Goal: Transaction & Acquisition: Obtain resource

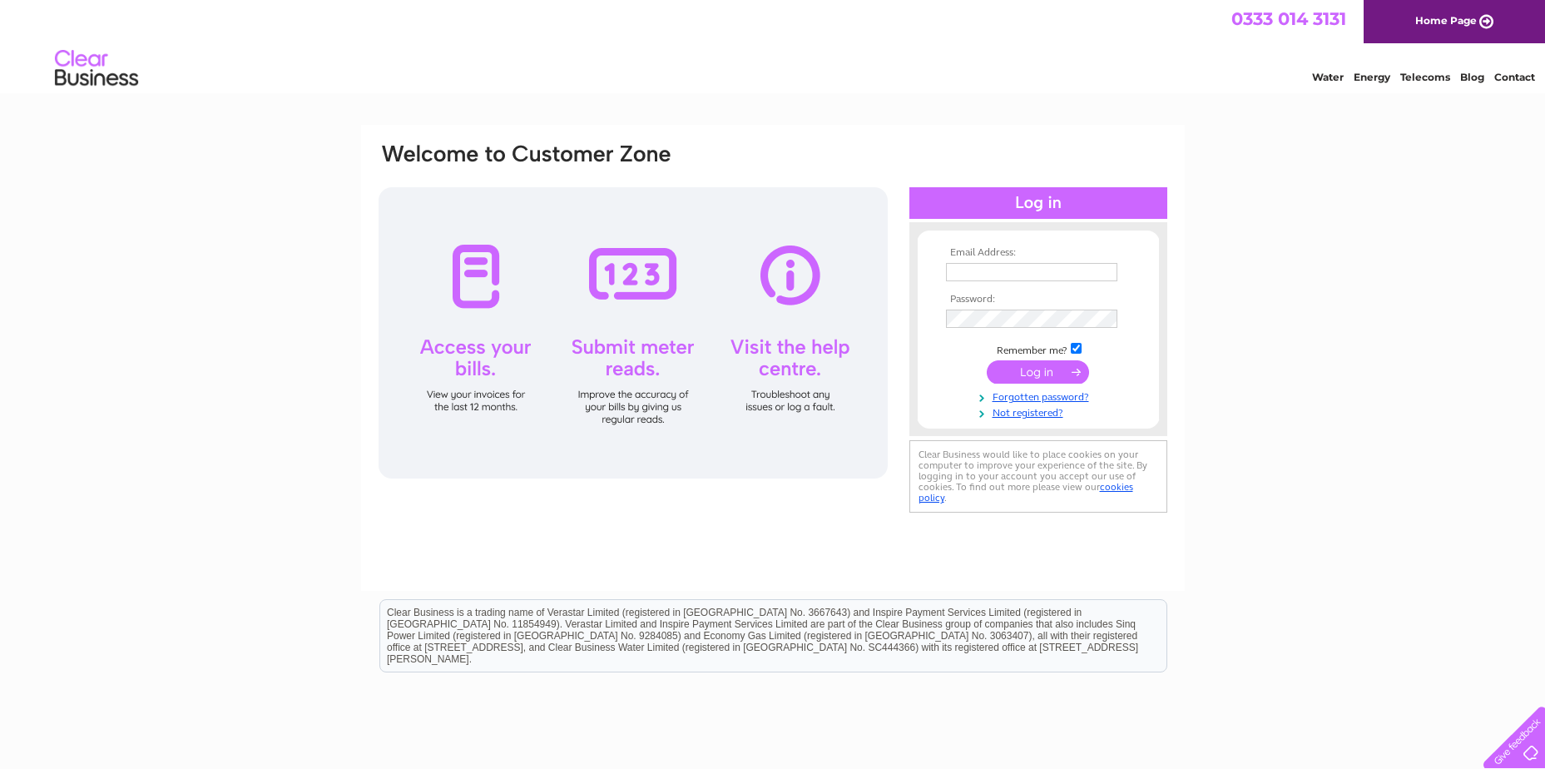
type input "accountspayable@peterheadport.co.uk"
click at [1024, 369] on input "submit" at bounding box center [1037, 371] width 102 height 23
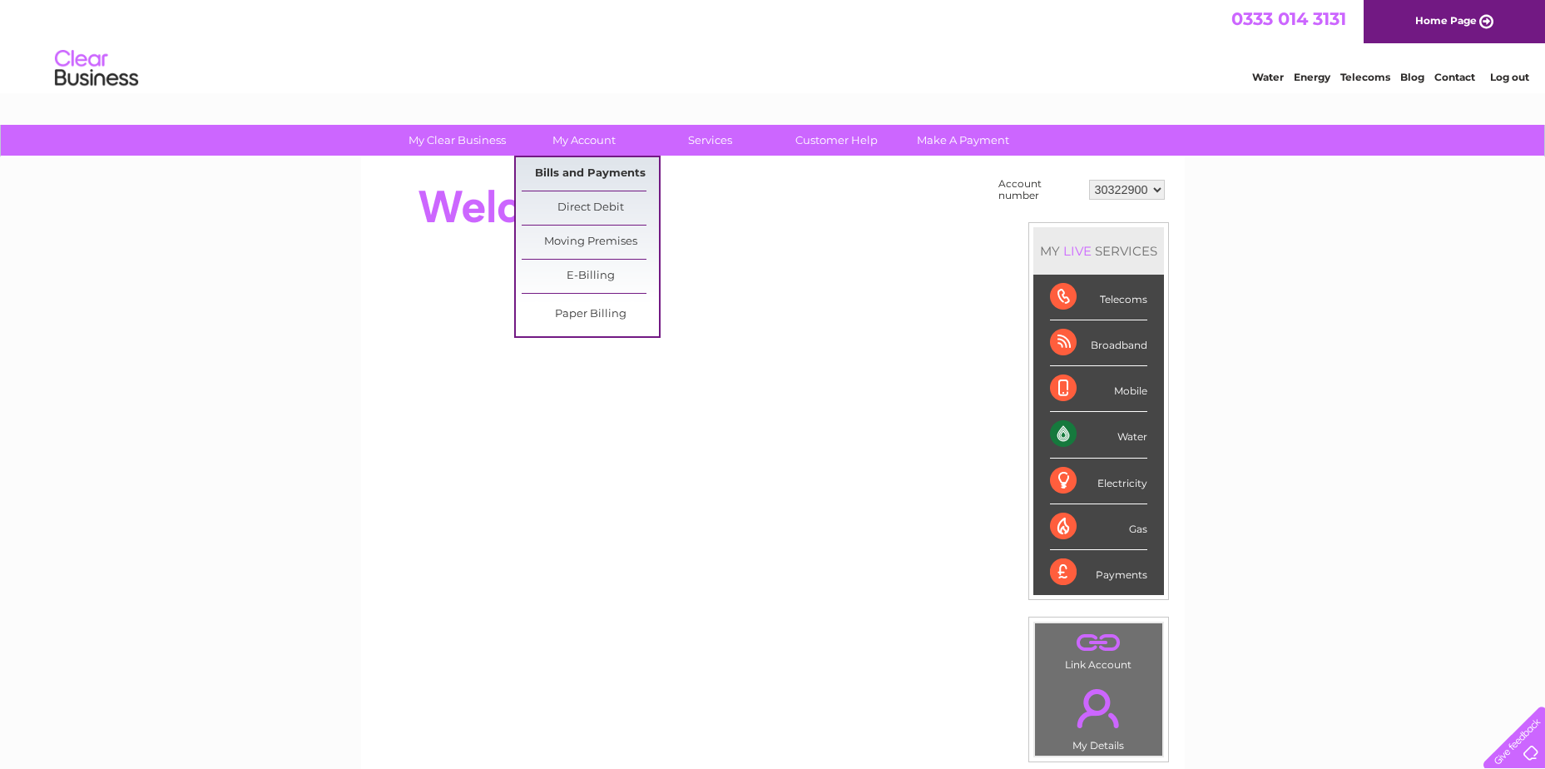
click at [583, 180] on link "Bills and Payments" at bounding box center [589, 173] width 137 height 33
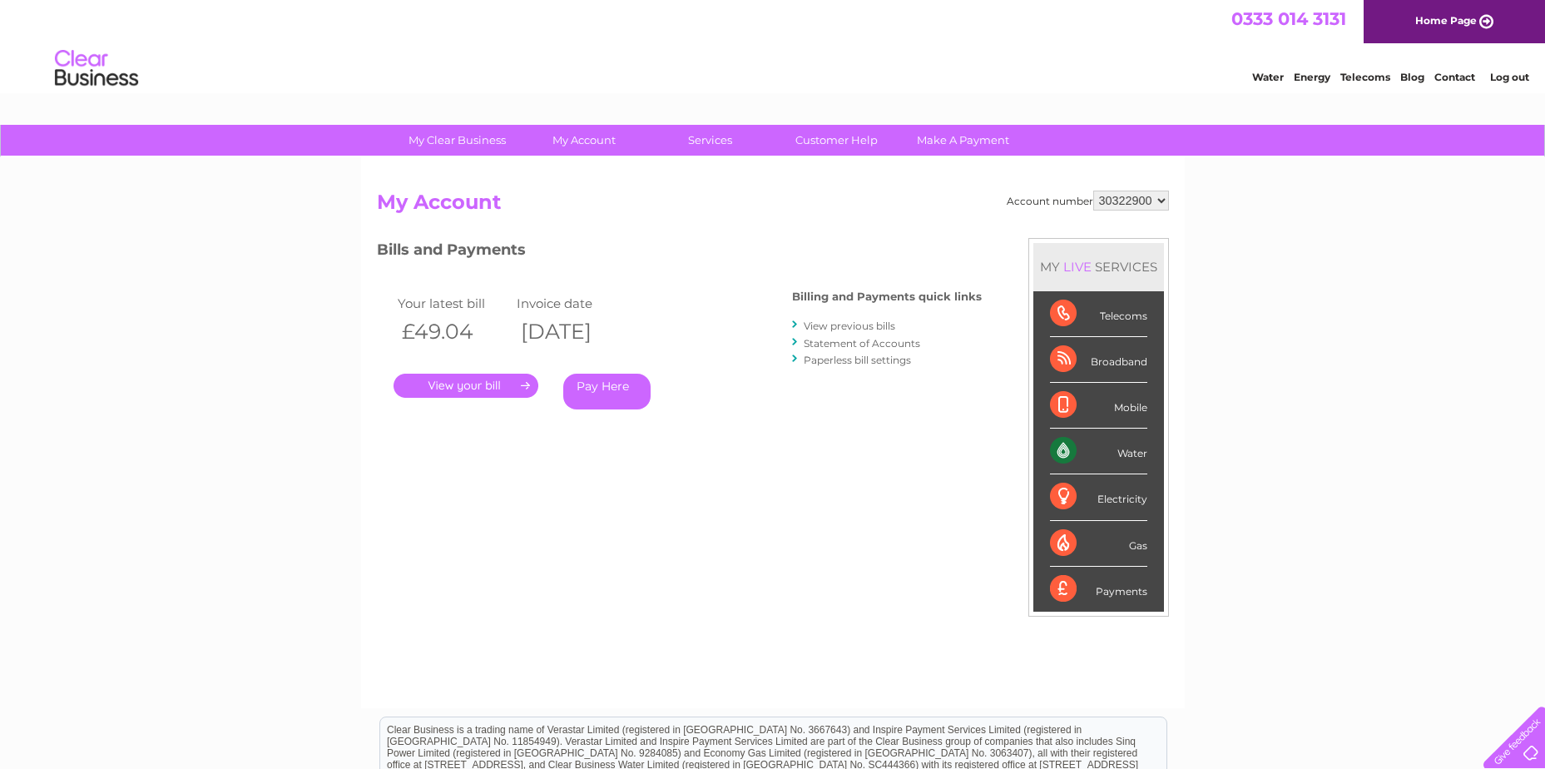
click at [439, 393] on link "." at bounding box center [465, 385] width 145 height 24
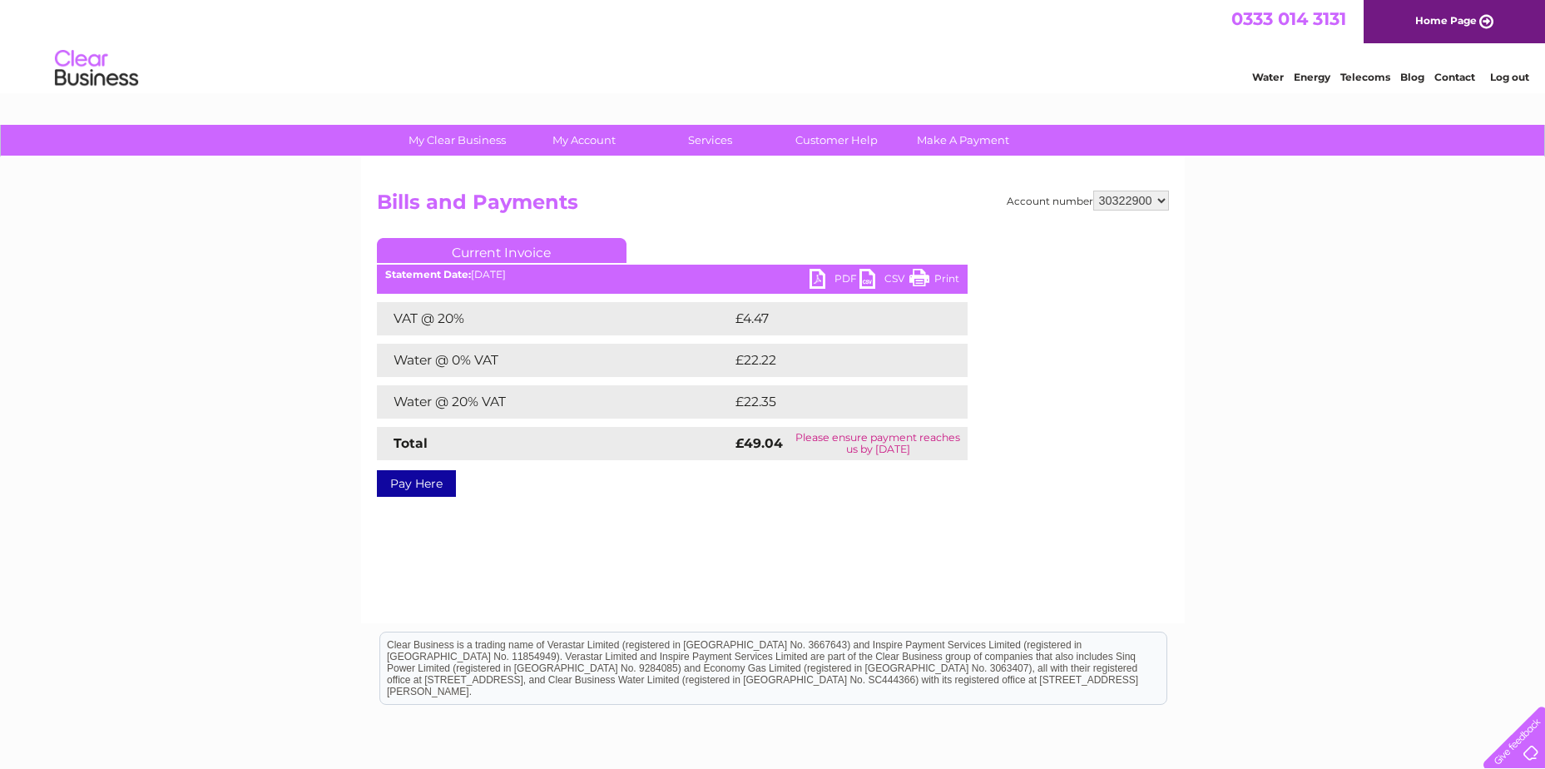
click at [823, 283] on link "PDF" at bounding box center [834, 281] width 50 height 24
click at [1131, 200] on select "30322900 30323507" at bounding box center [1131, 200] width 76 height 20
select select "30323507"
click at [1093, 190] on select "30322900 30323507" at bounding box center [1131, 200] width 76 height 20
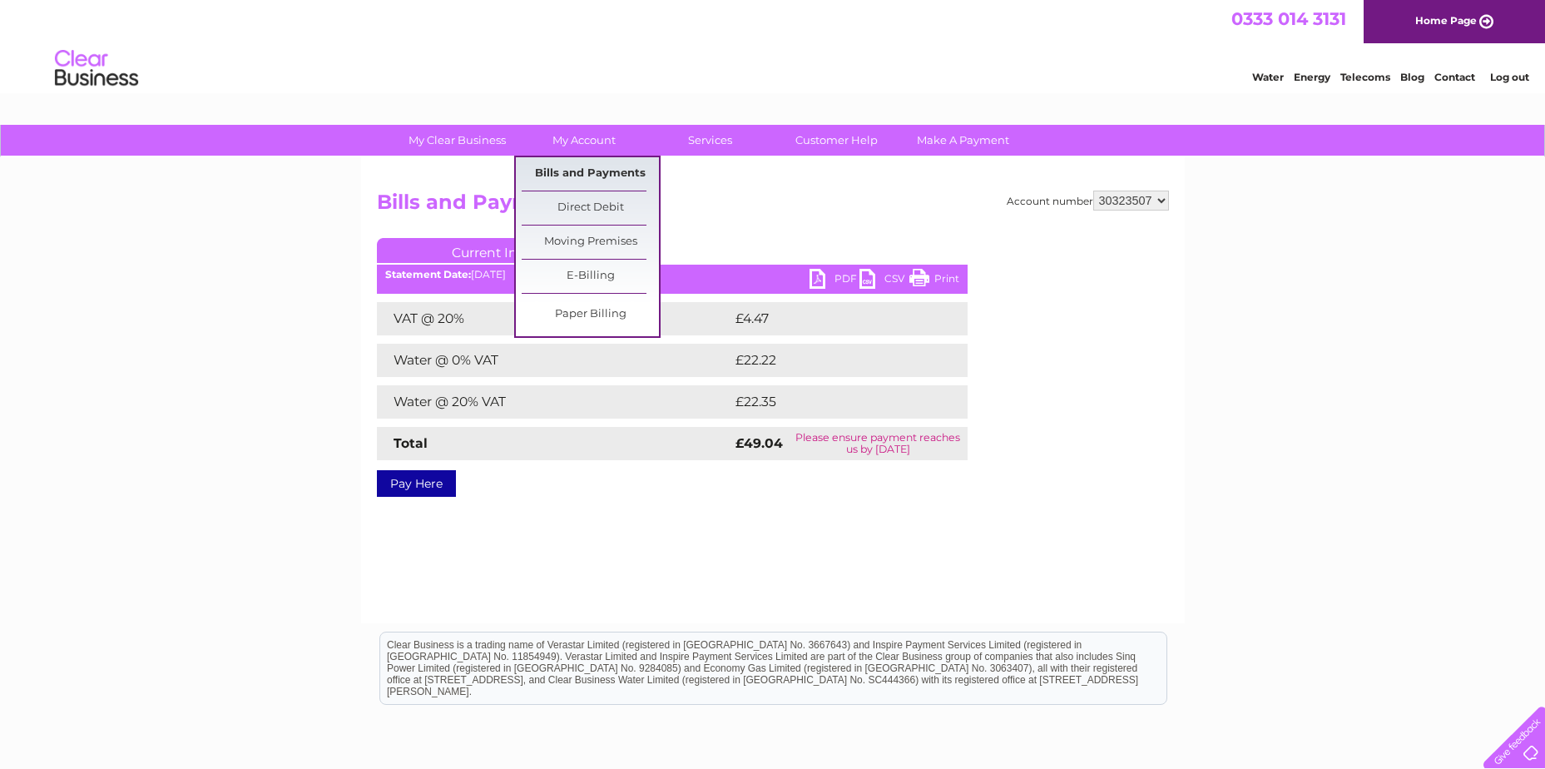
click at [571, 166] on link "Bills and Payments" at bounding box center [589, 173] width 137 height 33
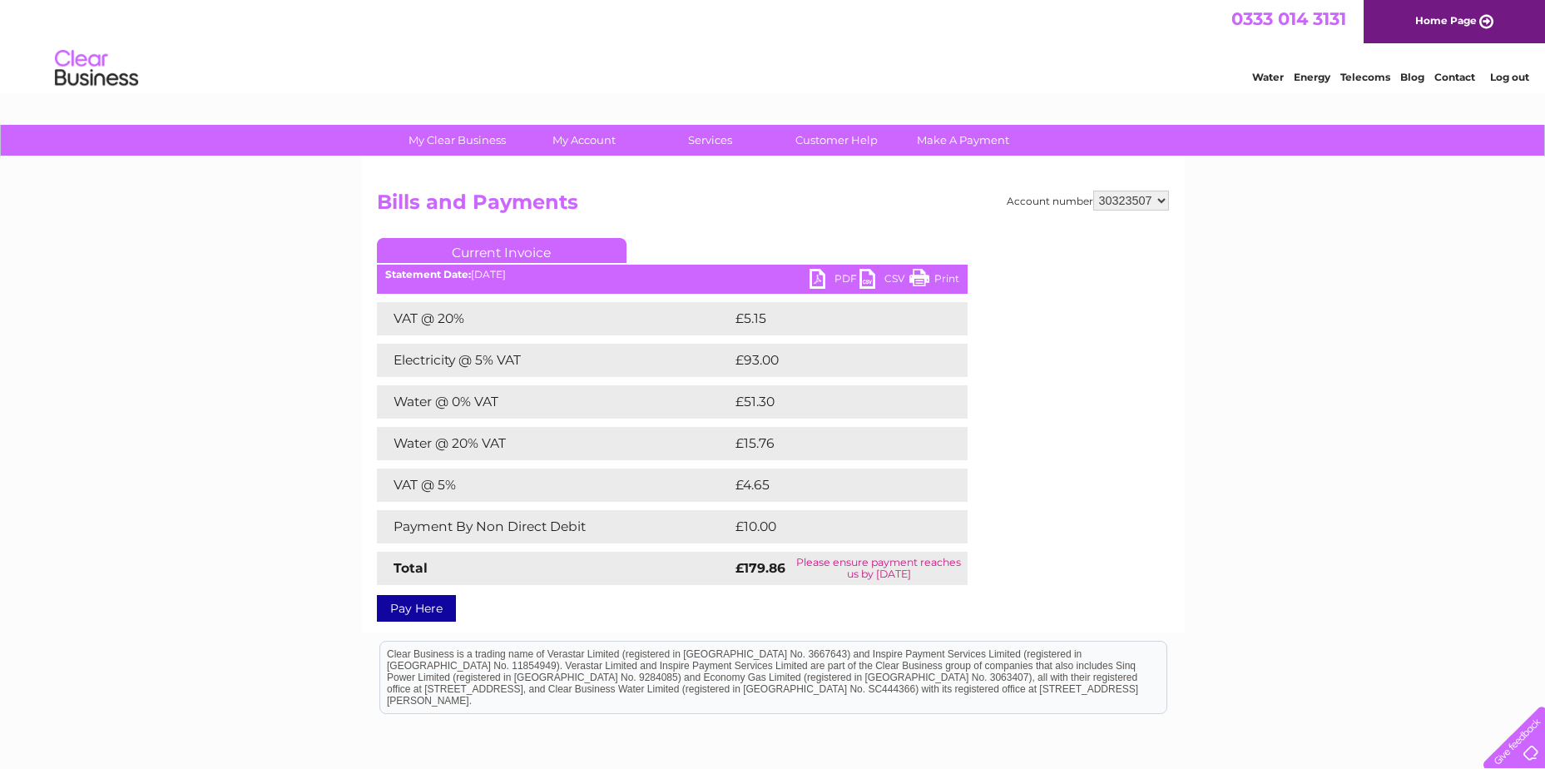
click at [814, 274] on link "PDF" at bounding box center [834, 281] width 50 height 24
click at [1126, 202] on select "30322900 30323507" at bounding box center [1131, 200] width 76 height 20
select select "30322900"
click at [1093, 190] on select "30322900 30323507" at bounding box center [1131, 200] width 76 height 20
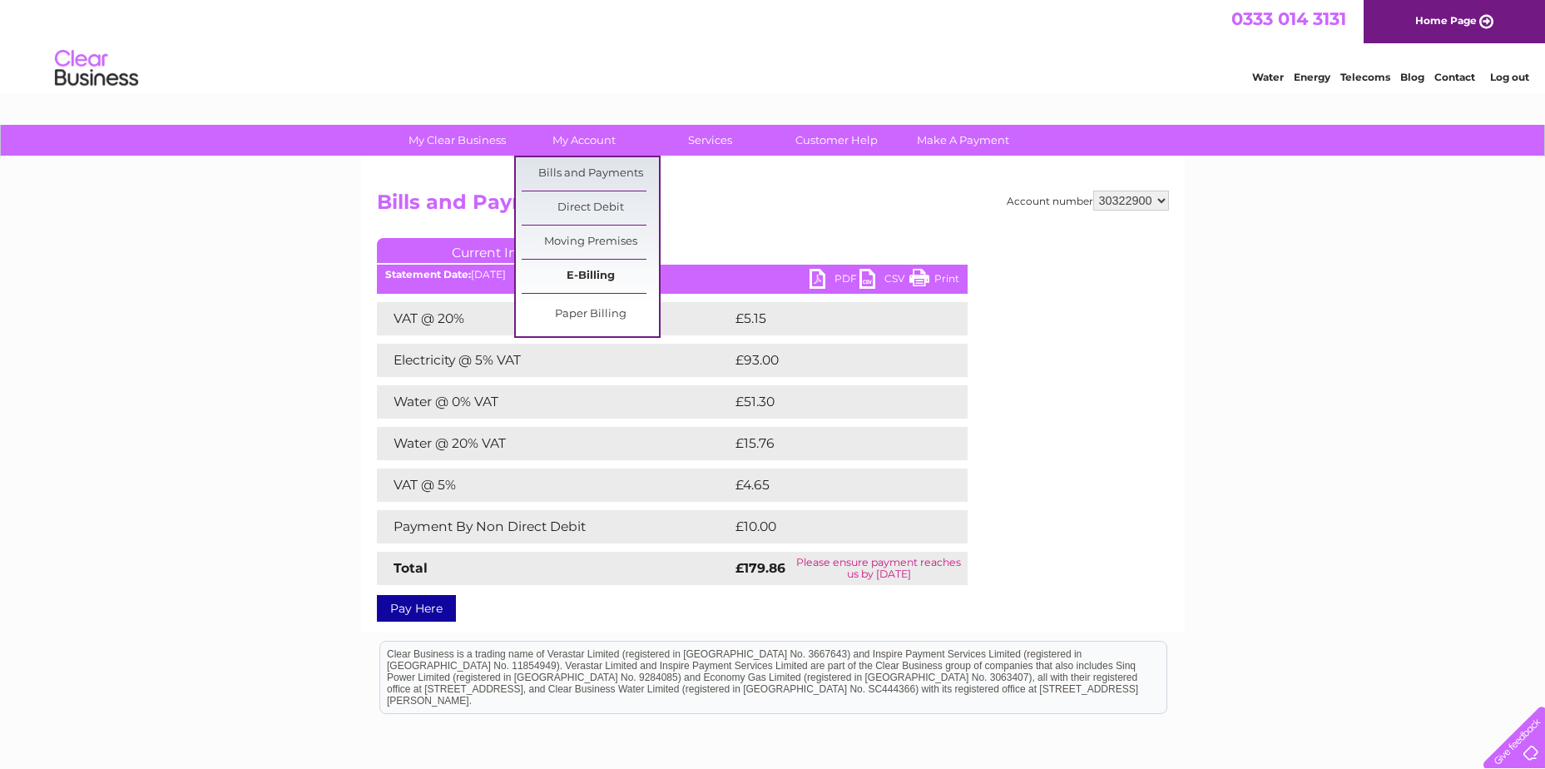
click at [569, 277] on link "E-Billing" at bounding box center [589, 275] width 137 height 33
click at [593, 136] on link "My Account" at bounding box center [583, 140] width 137 height 31
click at [579, 159] on link "Bills and Payments" at bounding box center [589, 173] width 137 height 33
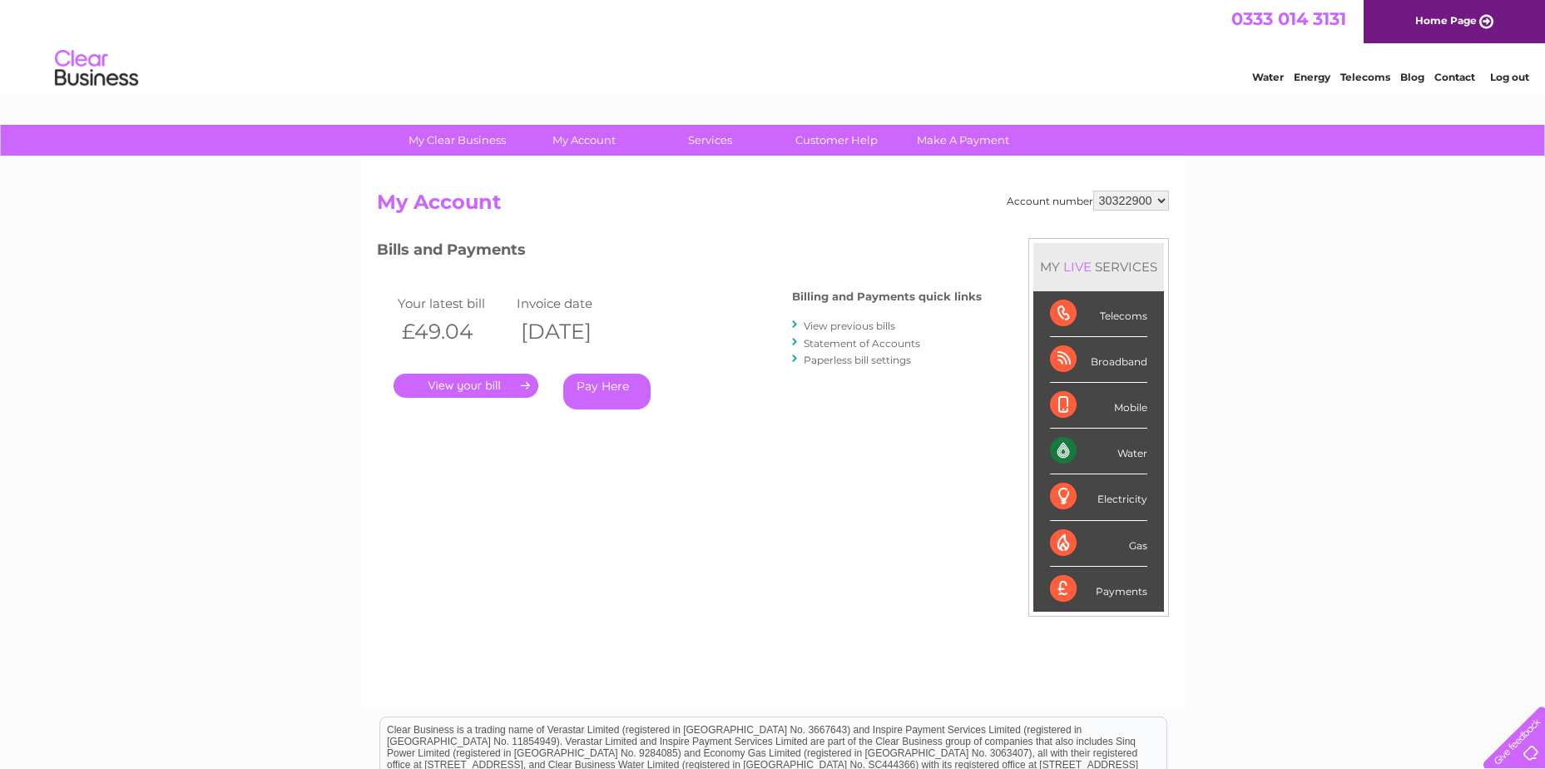
click at [870, 328] on link "View previous bills" at bounding box center [848, 325] width 91 height 12
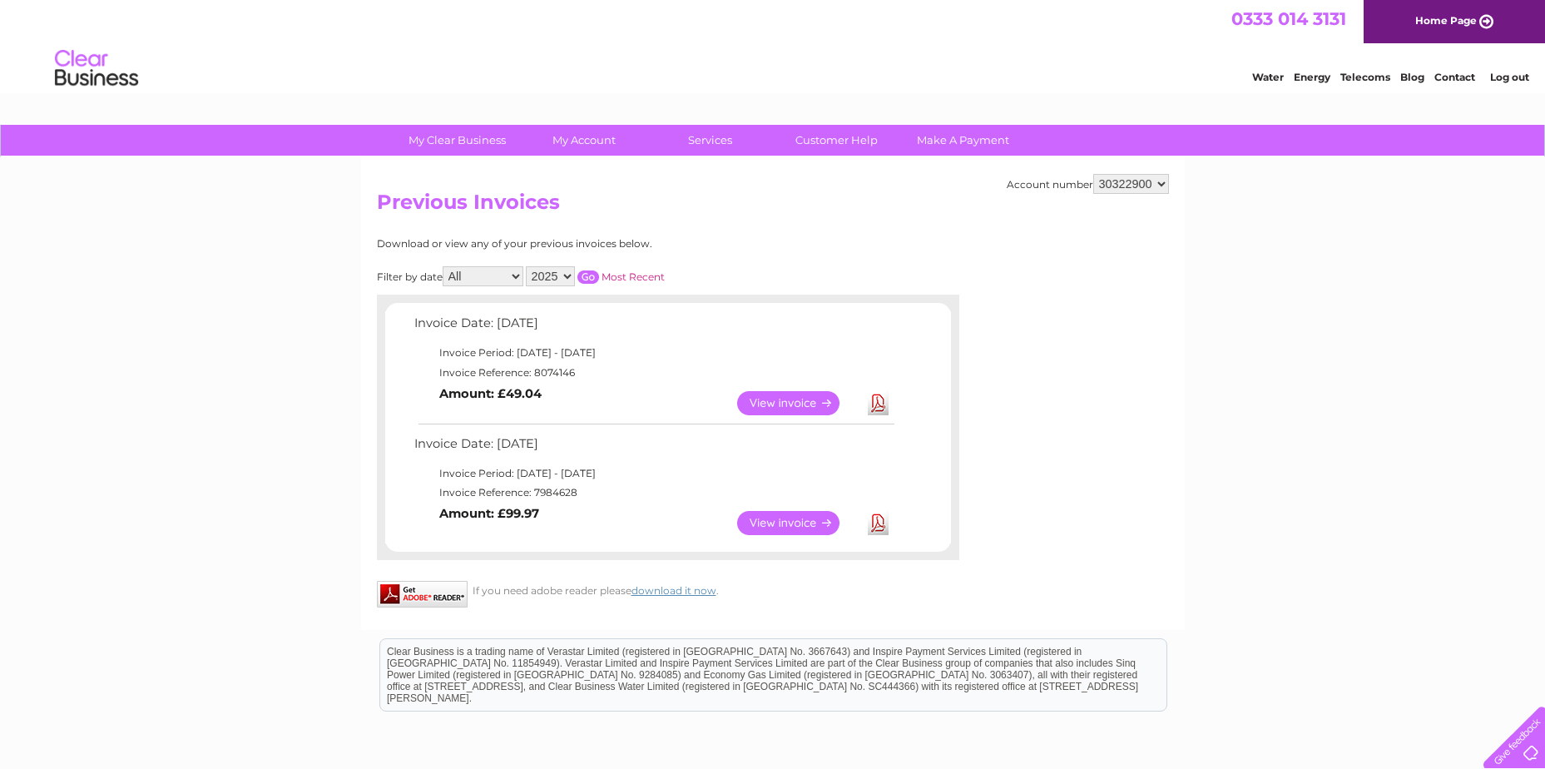
click at [1155, 182] on select "30322900 30323507" at bounding box center [1131, 184] width 76 height 20
select select "30323507"
click at [1093, 174] on select "30322900 30323507" at bounding box center [1131, 184] width 76 height 20
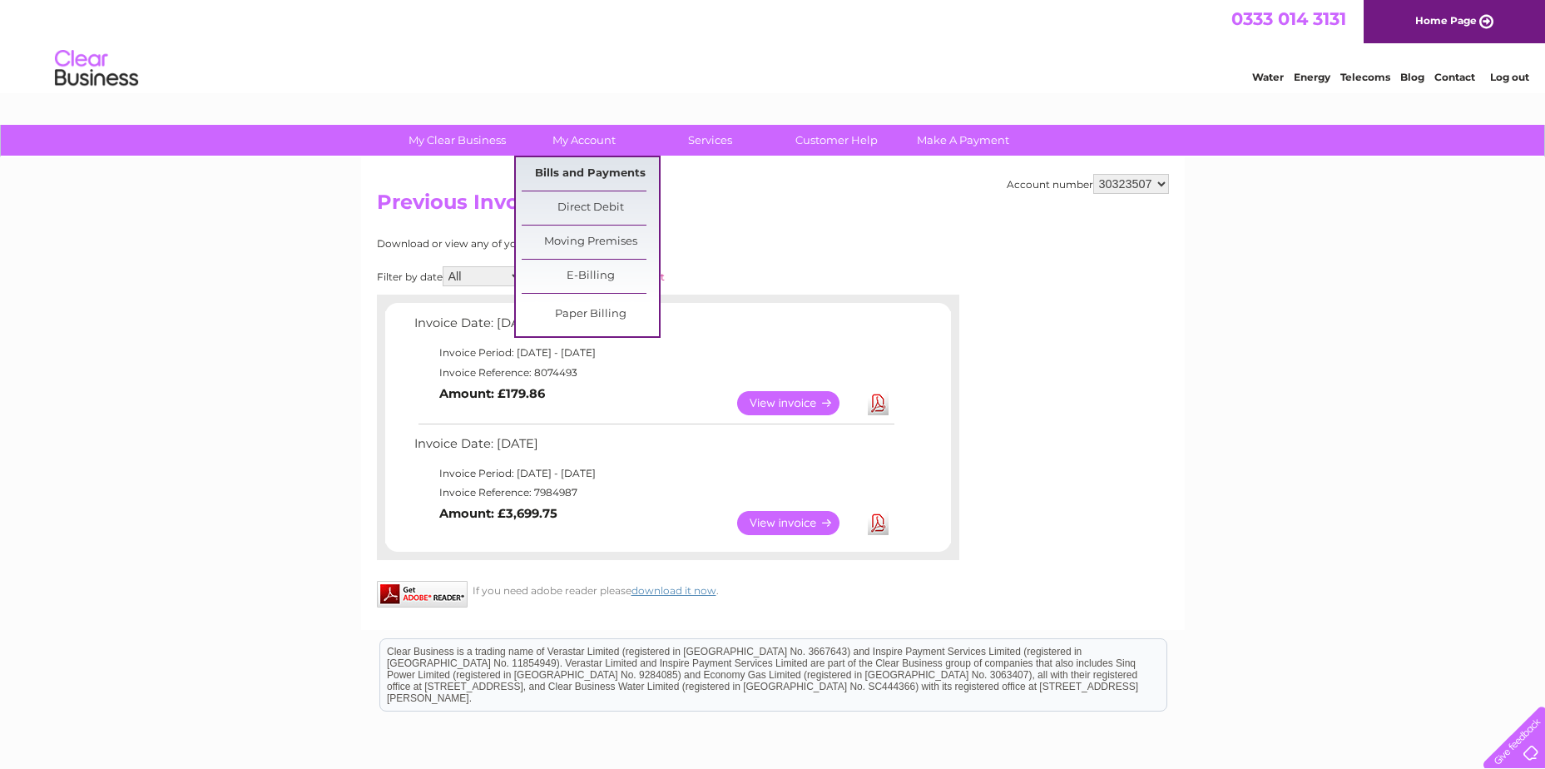
click at [586, 183] on link "Bills and Payments" at bounding box center [589, 173] width 137 height 33
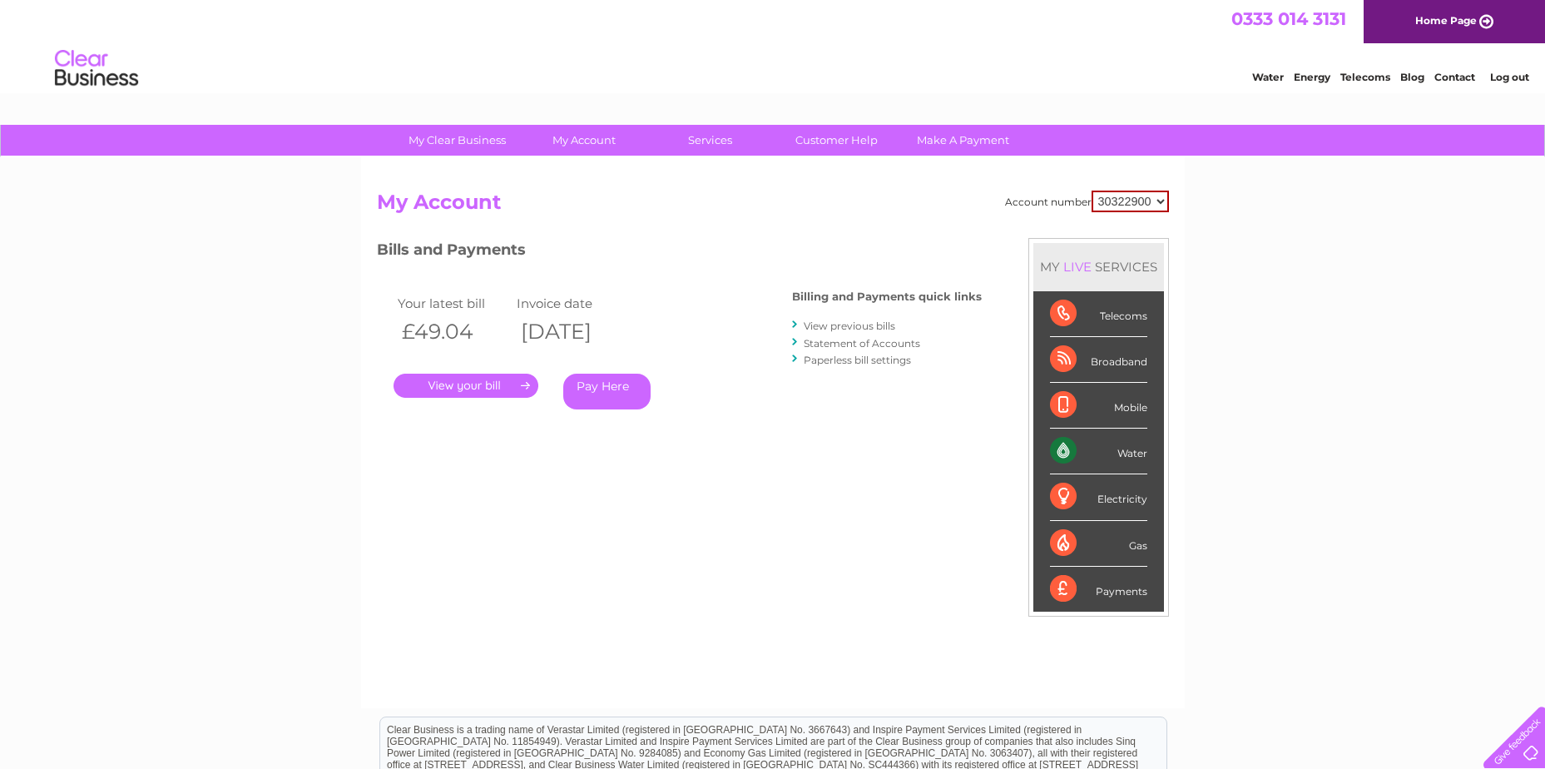
click at [883, 333] on li "View previous bills" at bounding box center [887, 325] width 190 height 17
click at [882, 324] on link "View previous bills" at bounding box center [848, 325] width 91 height 12
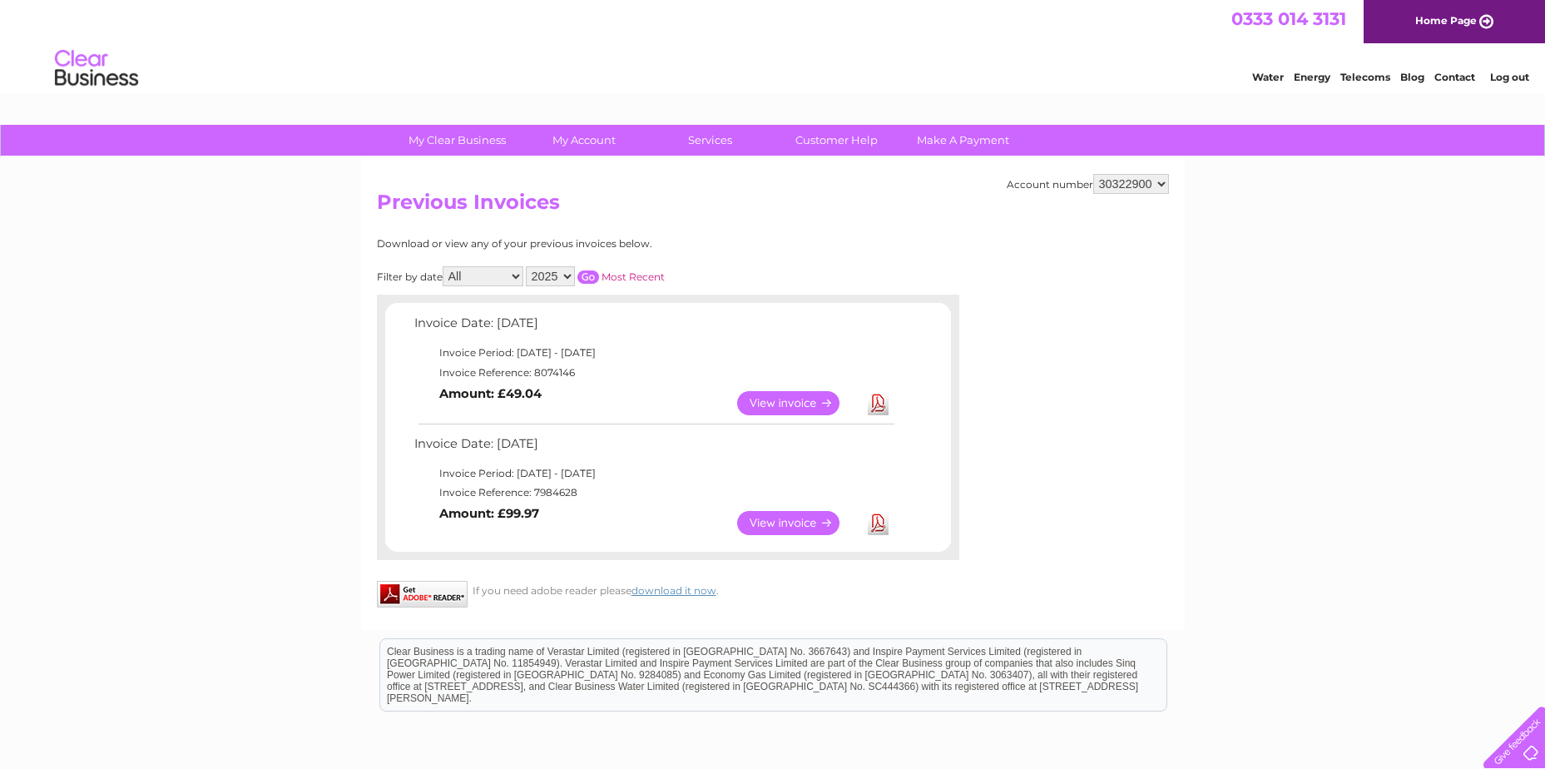
click at [1510, 80] on link "Log out" at bounding box center [1509, 77] width 39 height 12
